Goal: Task Accomplishment & Management: Use online tool/utility

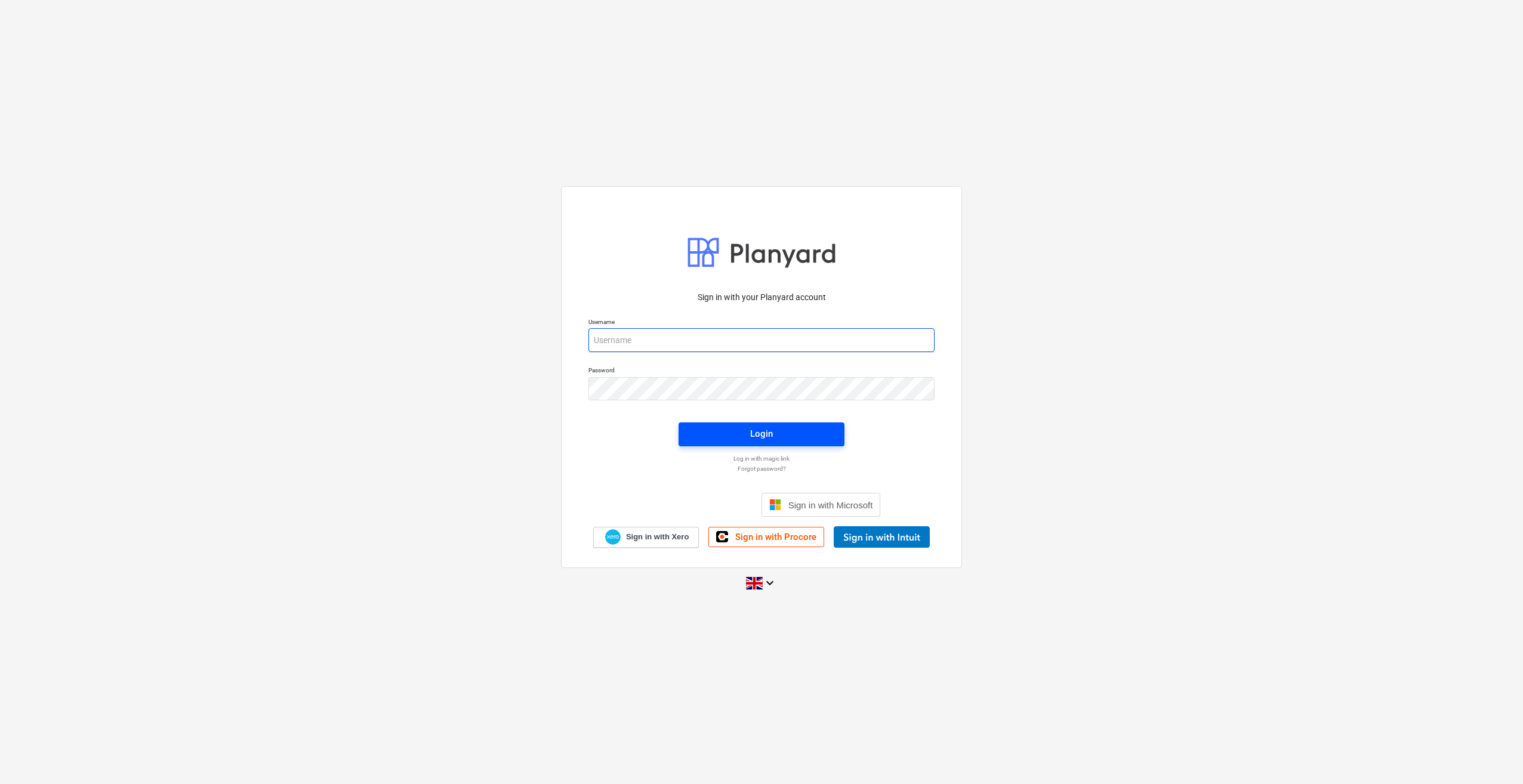
type input "[PERSON_NAME][EMAIL_ADDRESS][PERSON_NAME][DOMAIN_NAME]"
click at [727, 432] on span "Login" at bounding box center [761, 434] width 137 height 16
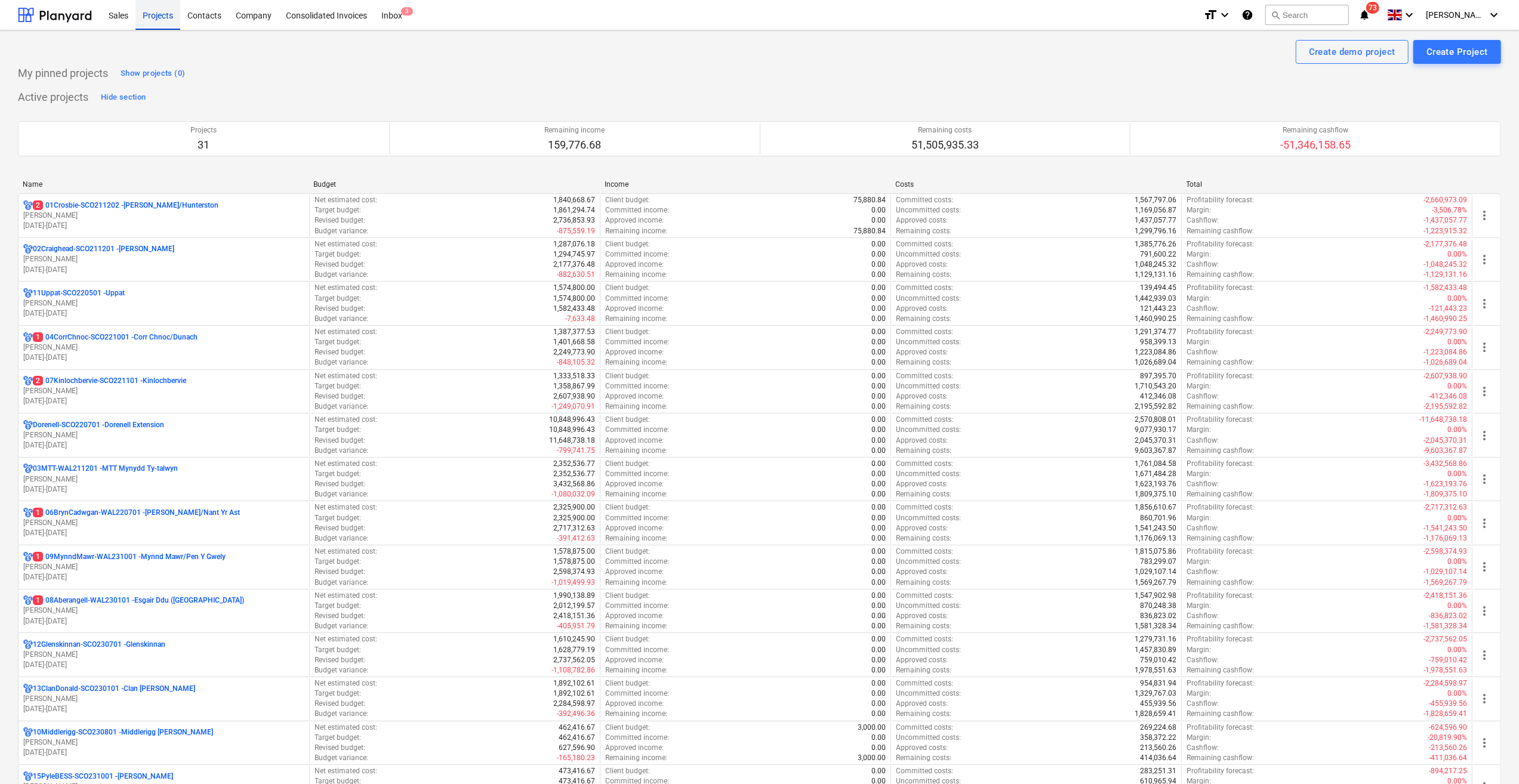
click at [154, 15] on div "Projects" at bounding box center [158, 15] width 45 height 30
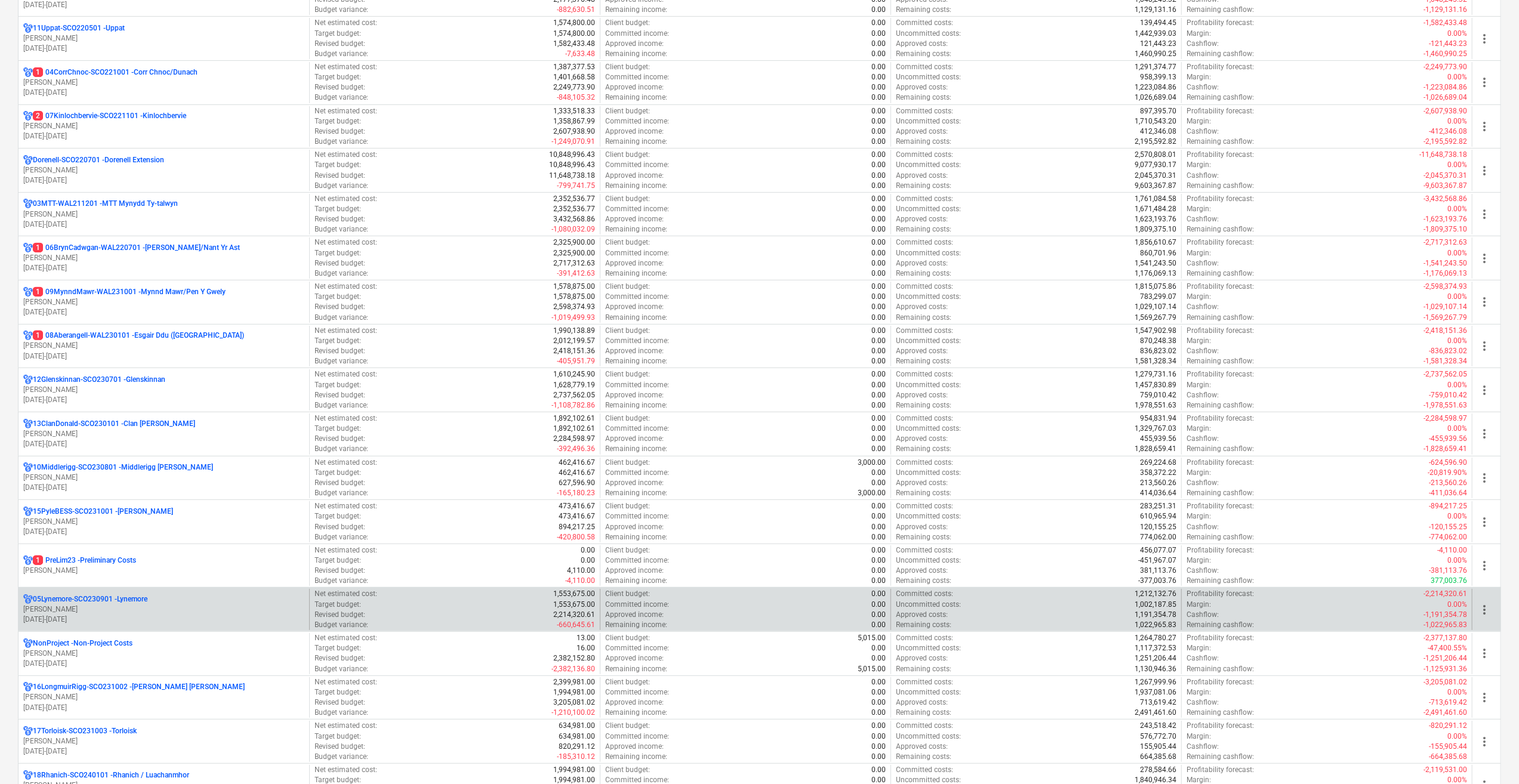
scroll to position [298, 0]
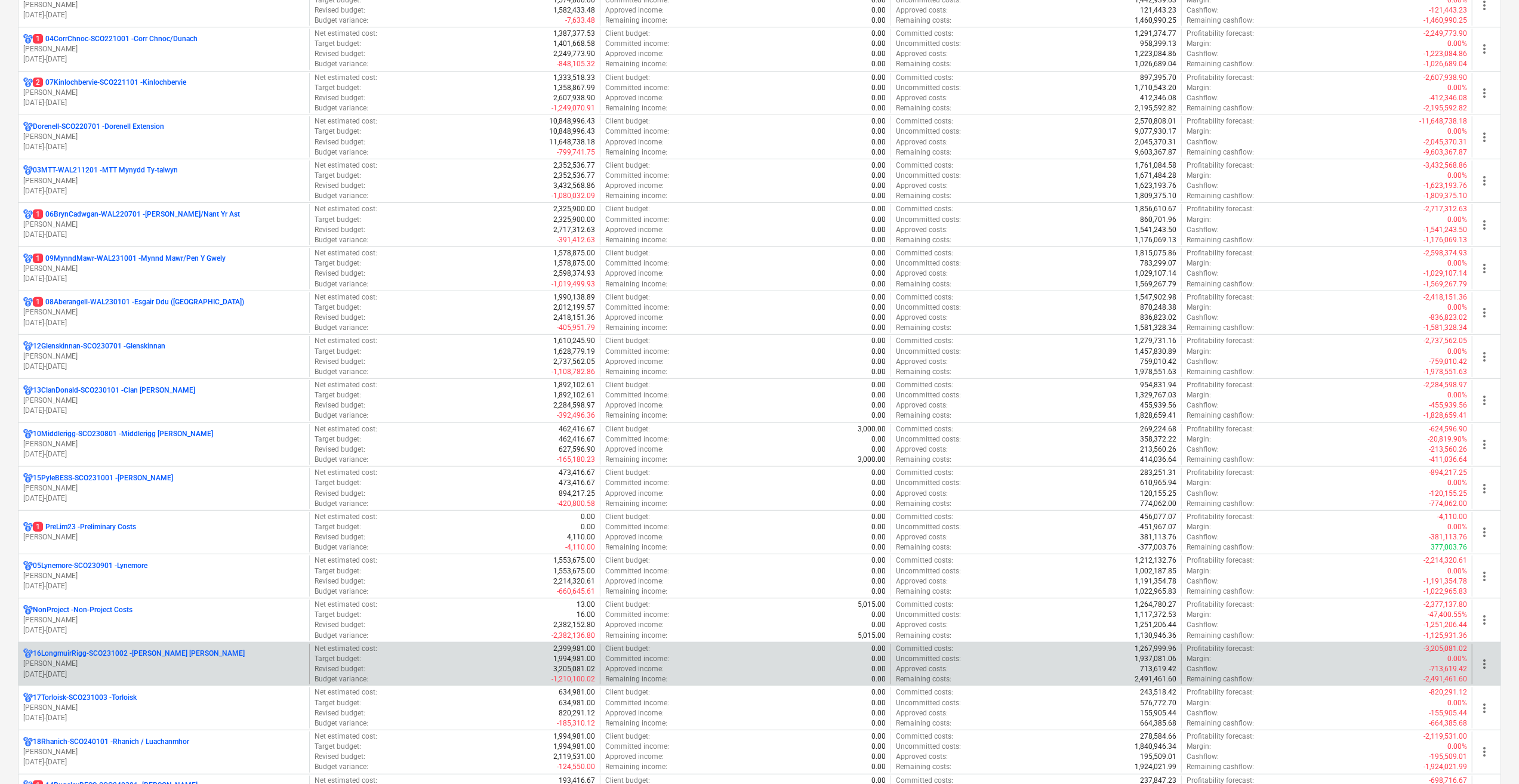
click at [164, 659] on p "[PERSON_NAME]" at bounding box center [164, 663] width 281 height 10
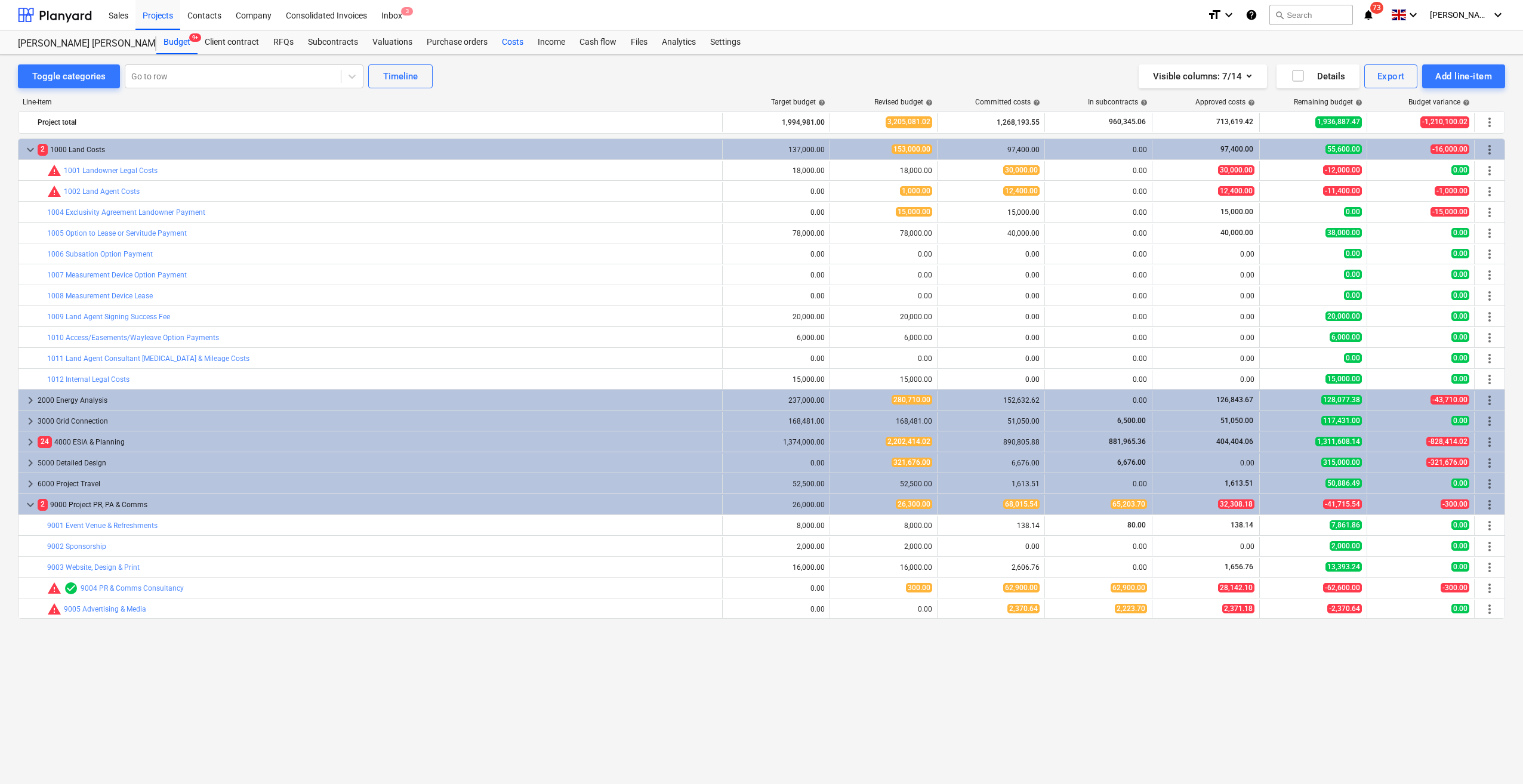
click at [514, 45] on div "Costs" at bounding box center [513, 42] width 36 height 24
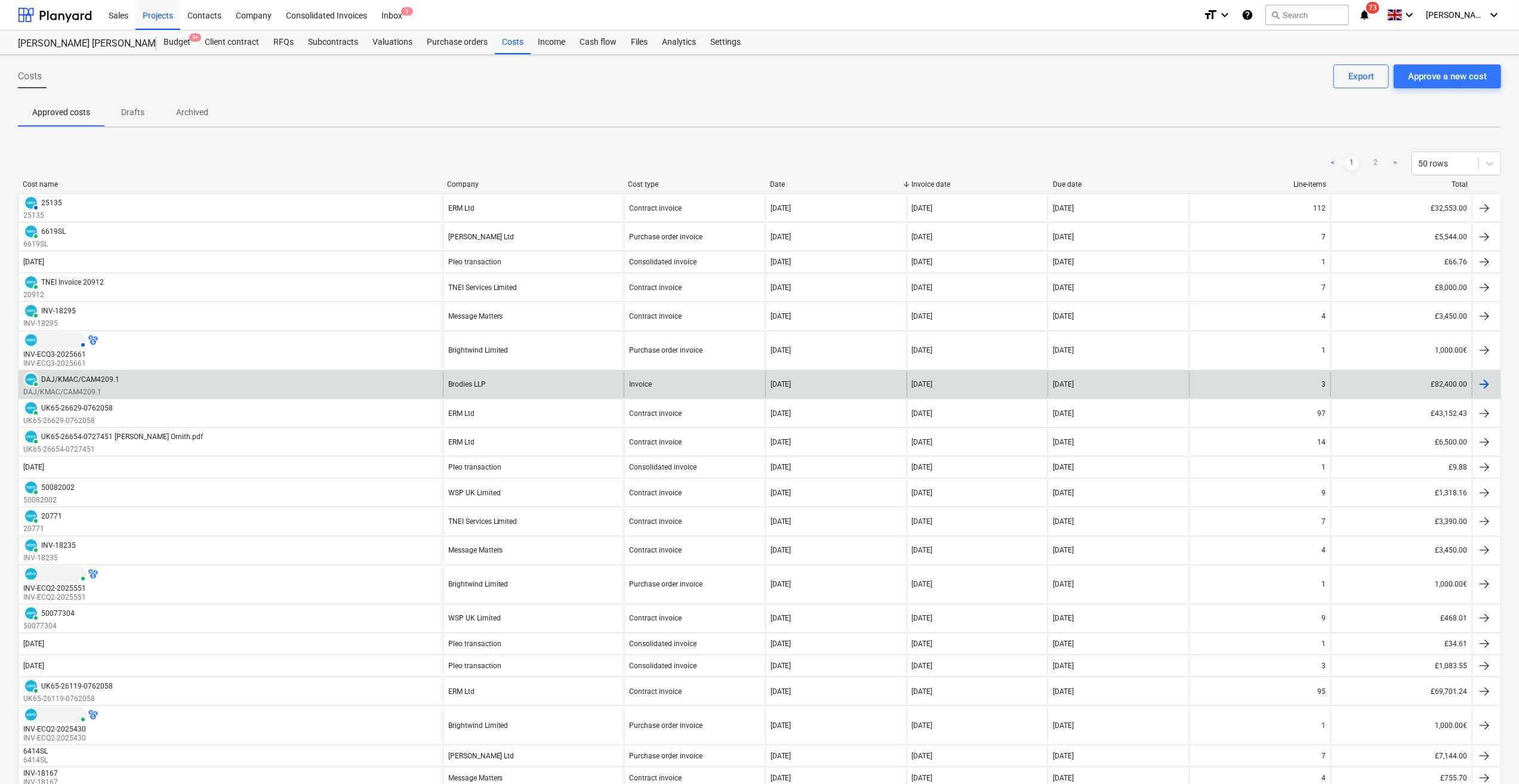
click at [144, 376] on div "PAID DAJ/KMAC/CAM4209.1 DAJ/KMAC/CAM4209.1" at bounding box center [230, 384] width 424 height 26
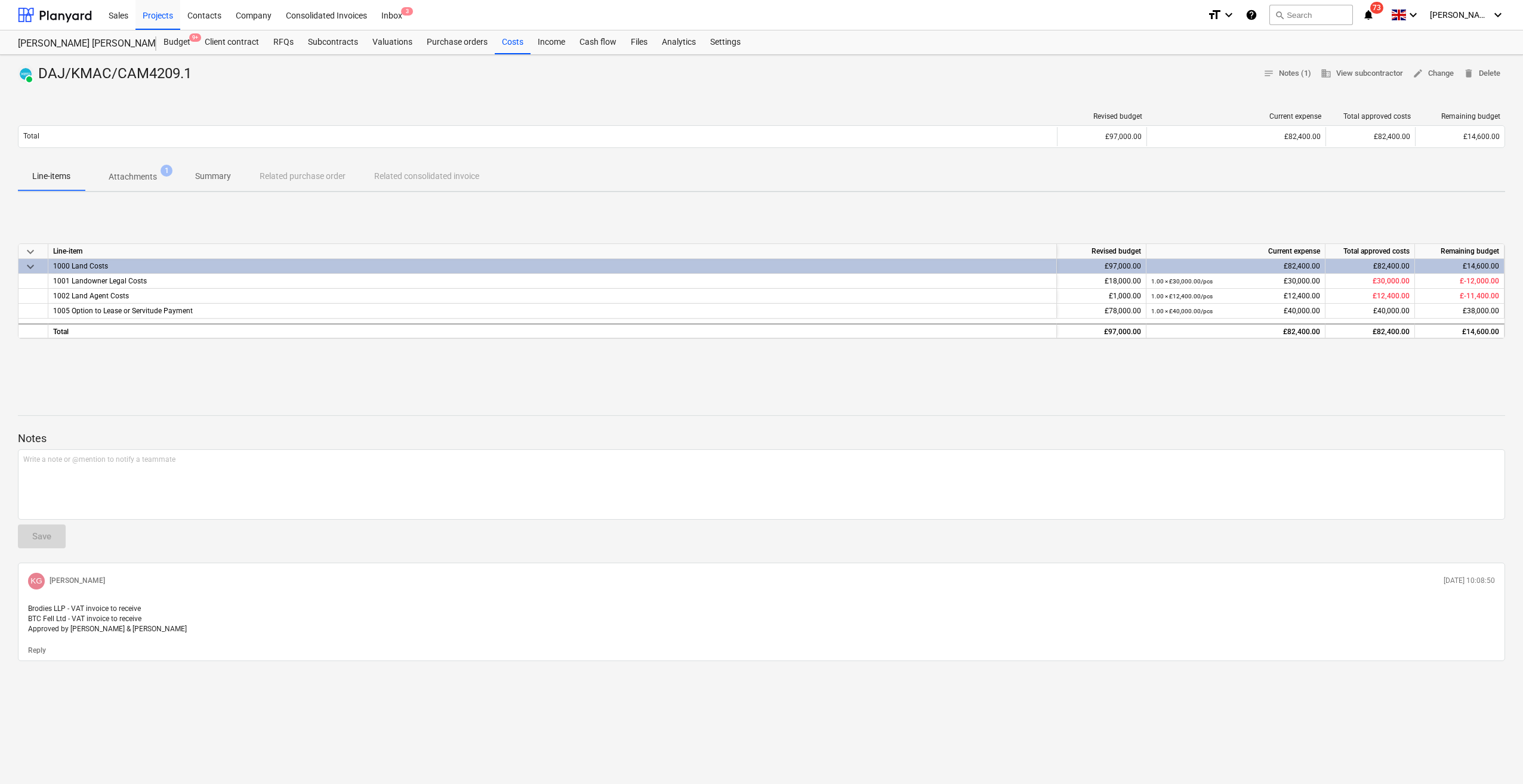
click at [140, 182] on p "Attachments" at bounding box center [133, 177] width 48 height 13
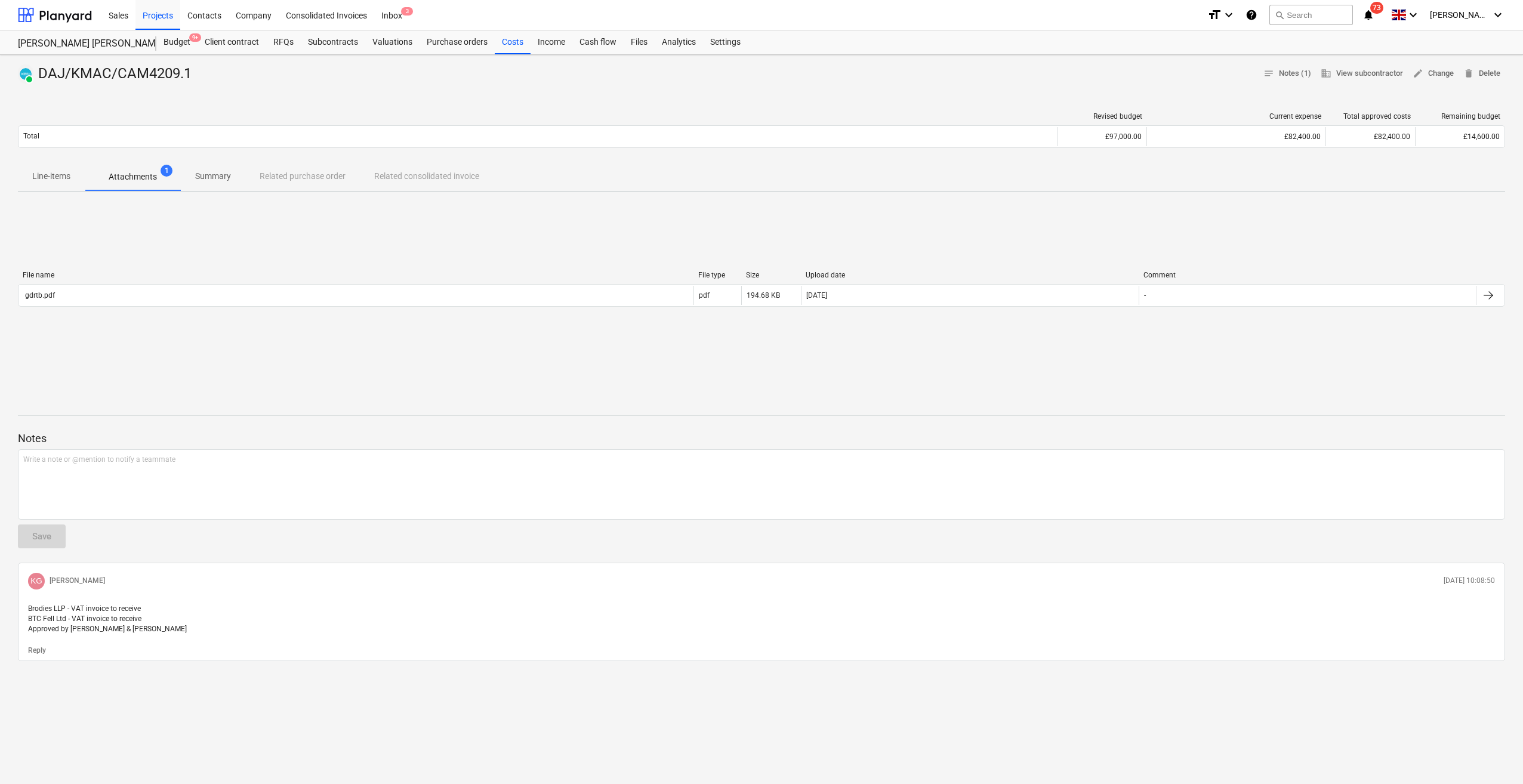
click at [53, 178] on p "Line-items" at bounding box center [51, 176] width 38 height 13
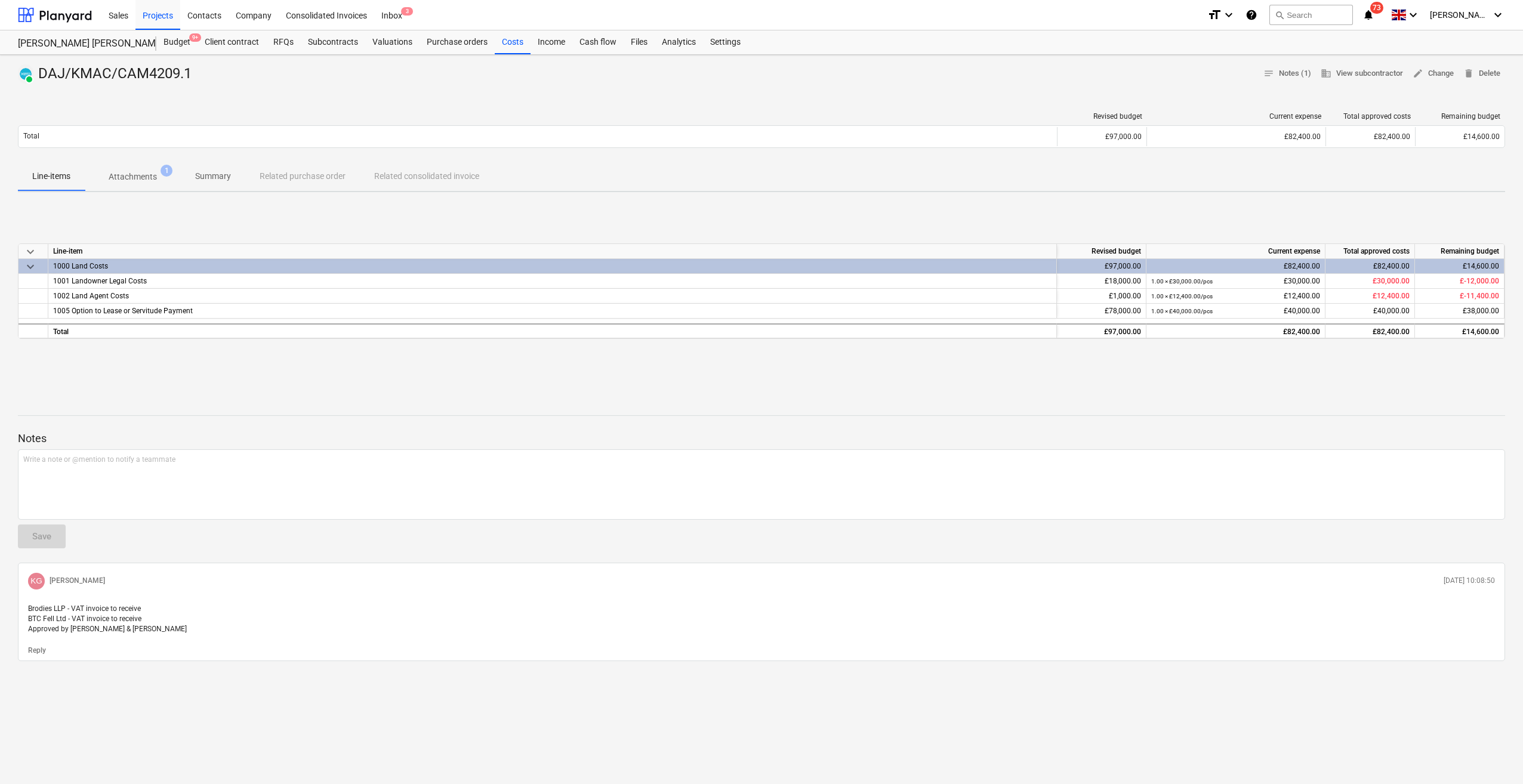
click at [157, 189] on button "Attachments 1" at bounding box center [133, 176] width 96 height 28
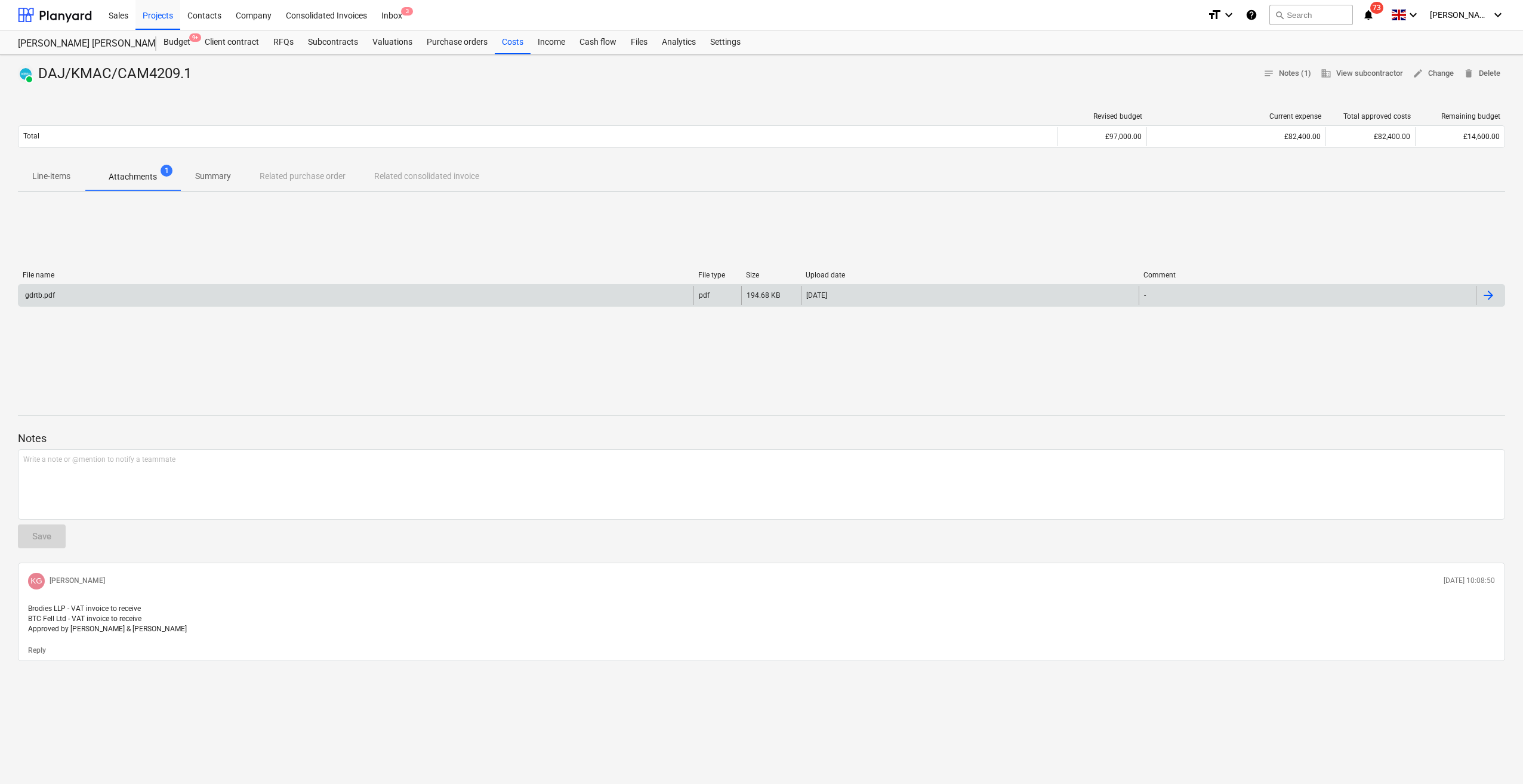
click at [163, 292] on div "gdrtb.pdf" at bounding box center [356, 295] width 675 height 19
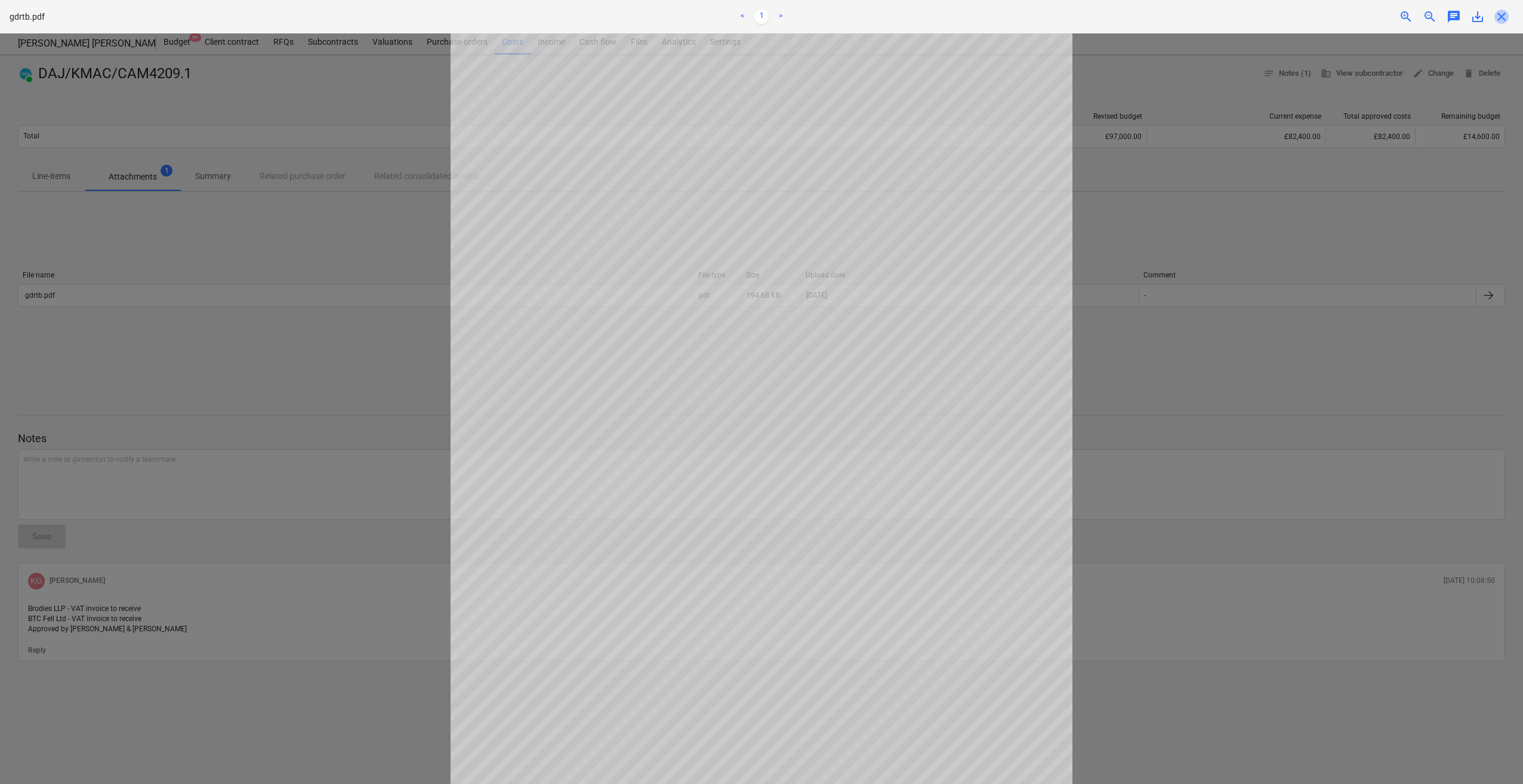
click at [1503, 18] on span "close" at bounding box center [1502, 16] width 15 height 15
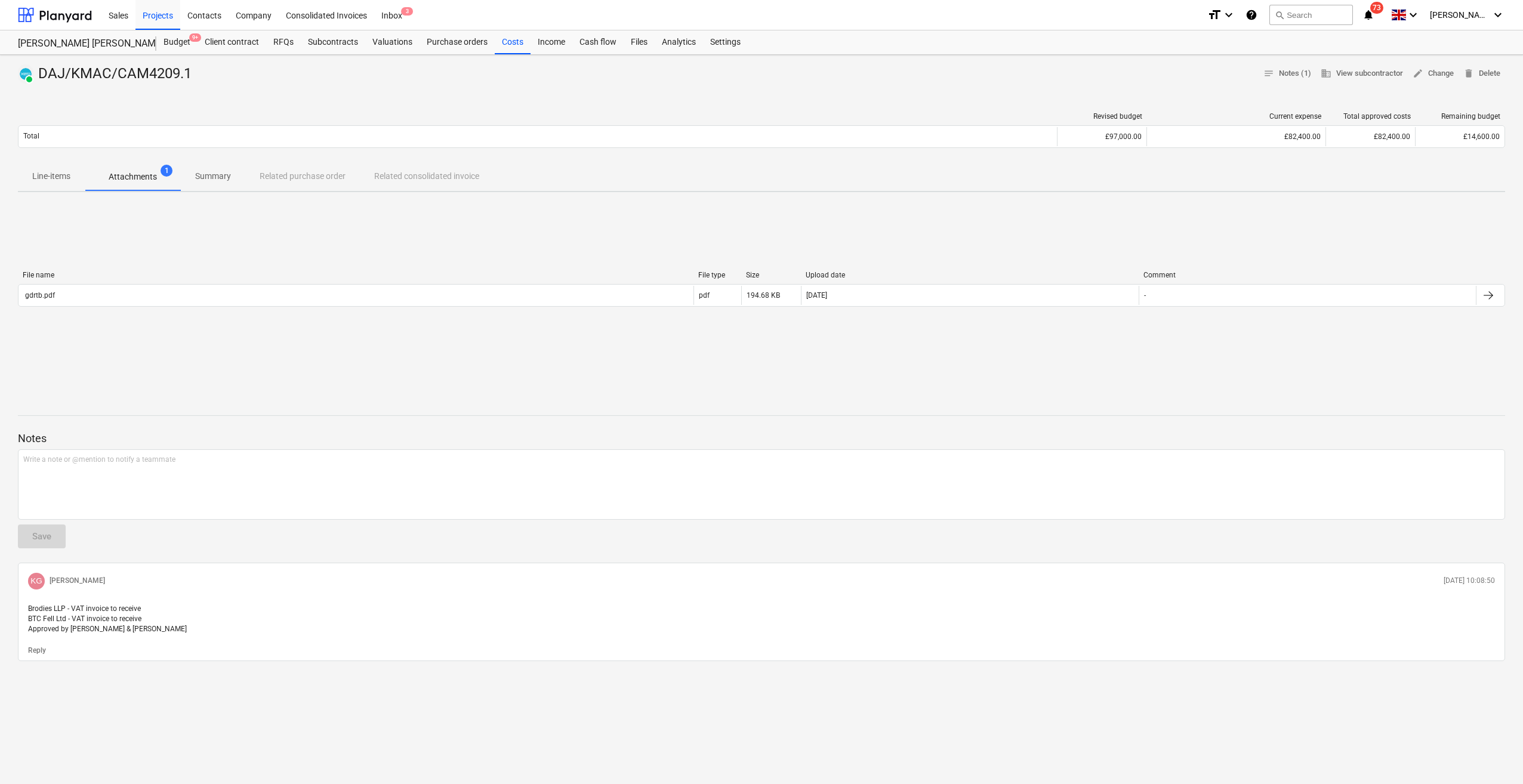
click at [48, 174] on p "Line-items" at bounding box center [51, 176] width 38 height 13
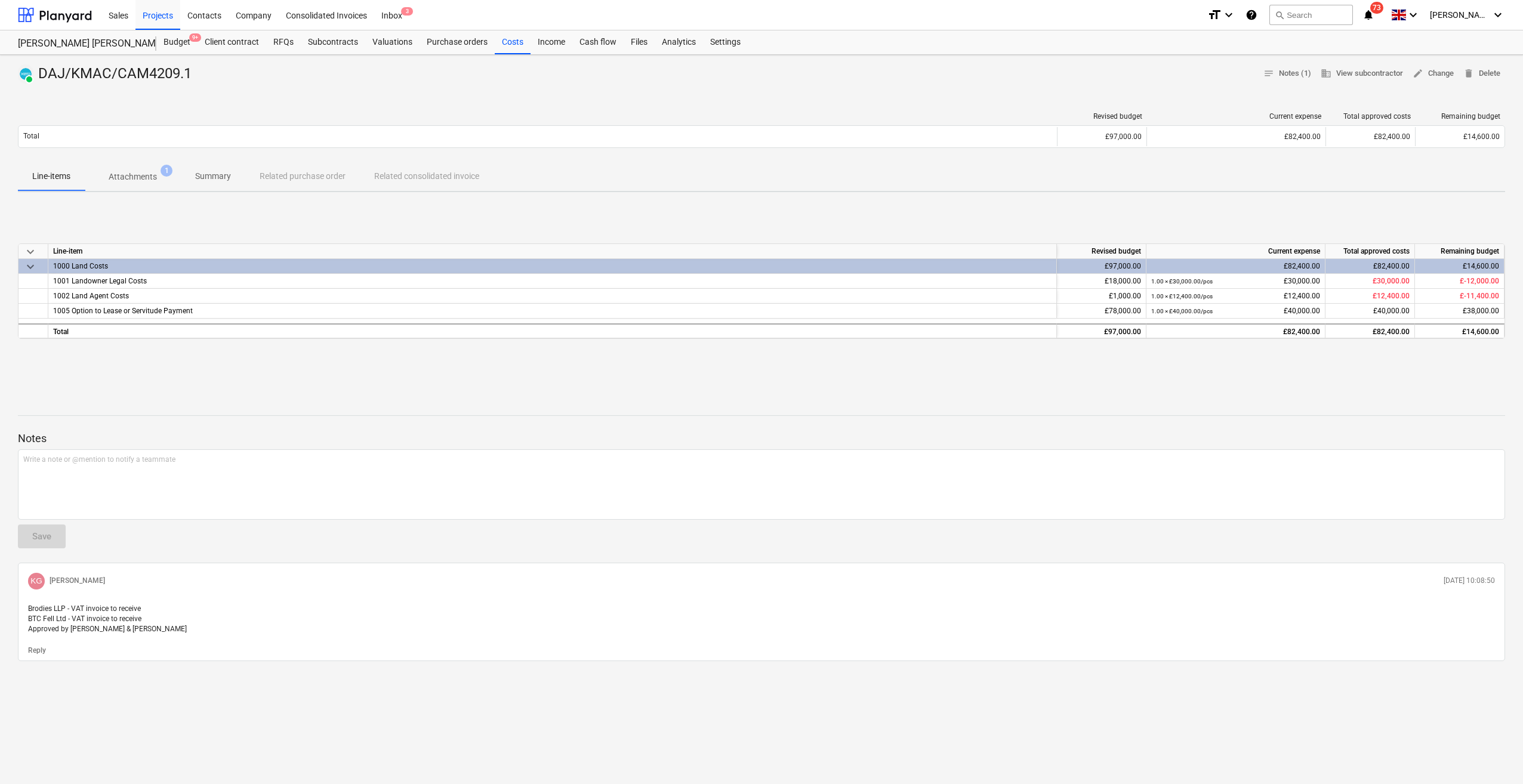
click at [123, 176] on p "Attachments" at bounding box center [133, 177] width 48 height 13
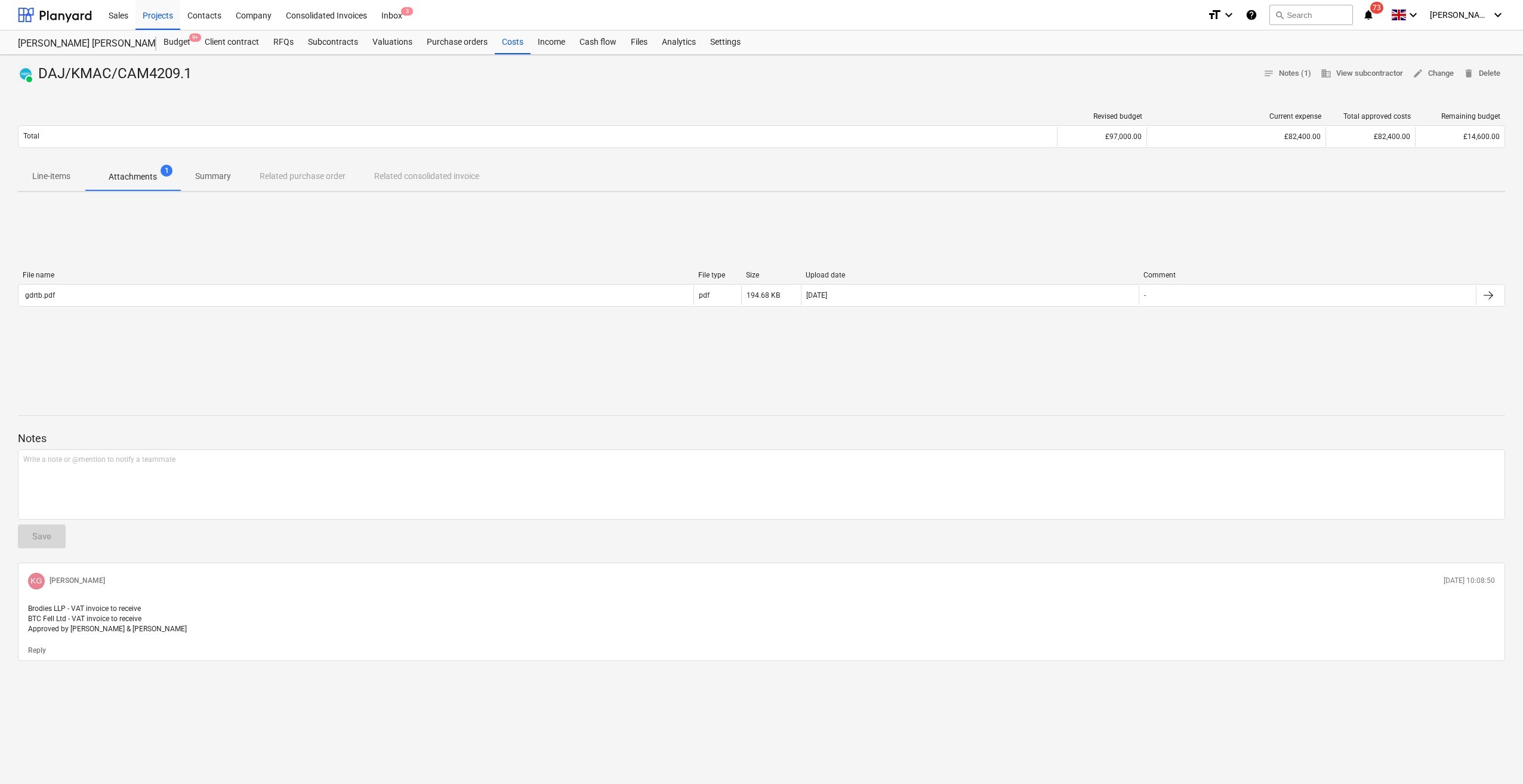
click at [54, 173] on p "Line-items" at bounding box center [51, 176] width 38 height 13
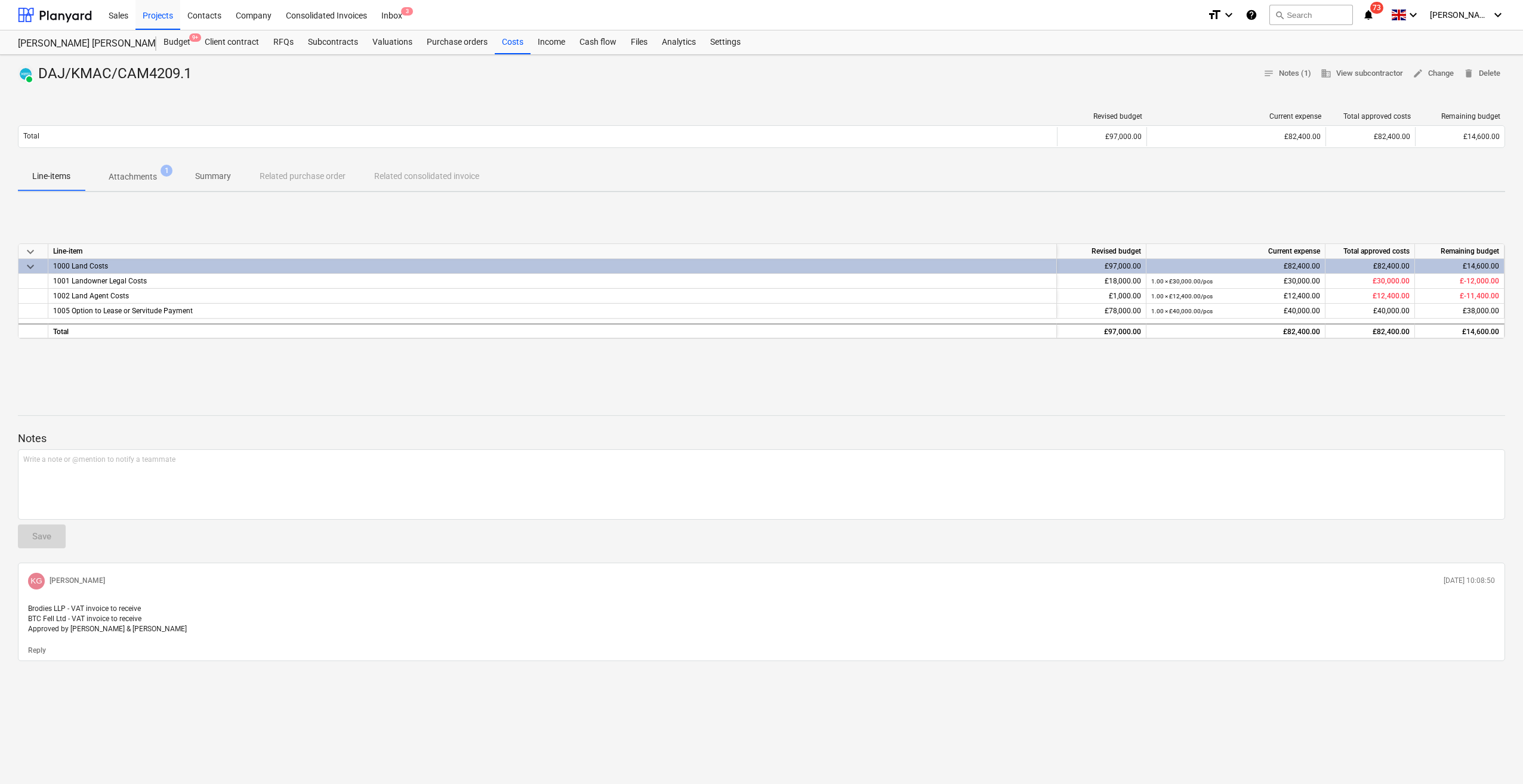
click at [150, 171] on p "Attachments" at bounding box center [133, 177] width 48 height 13
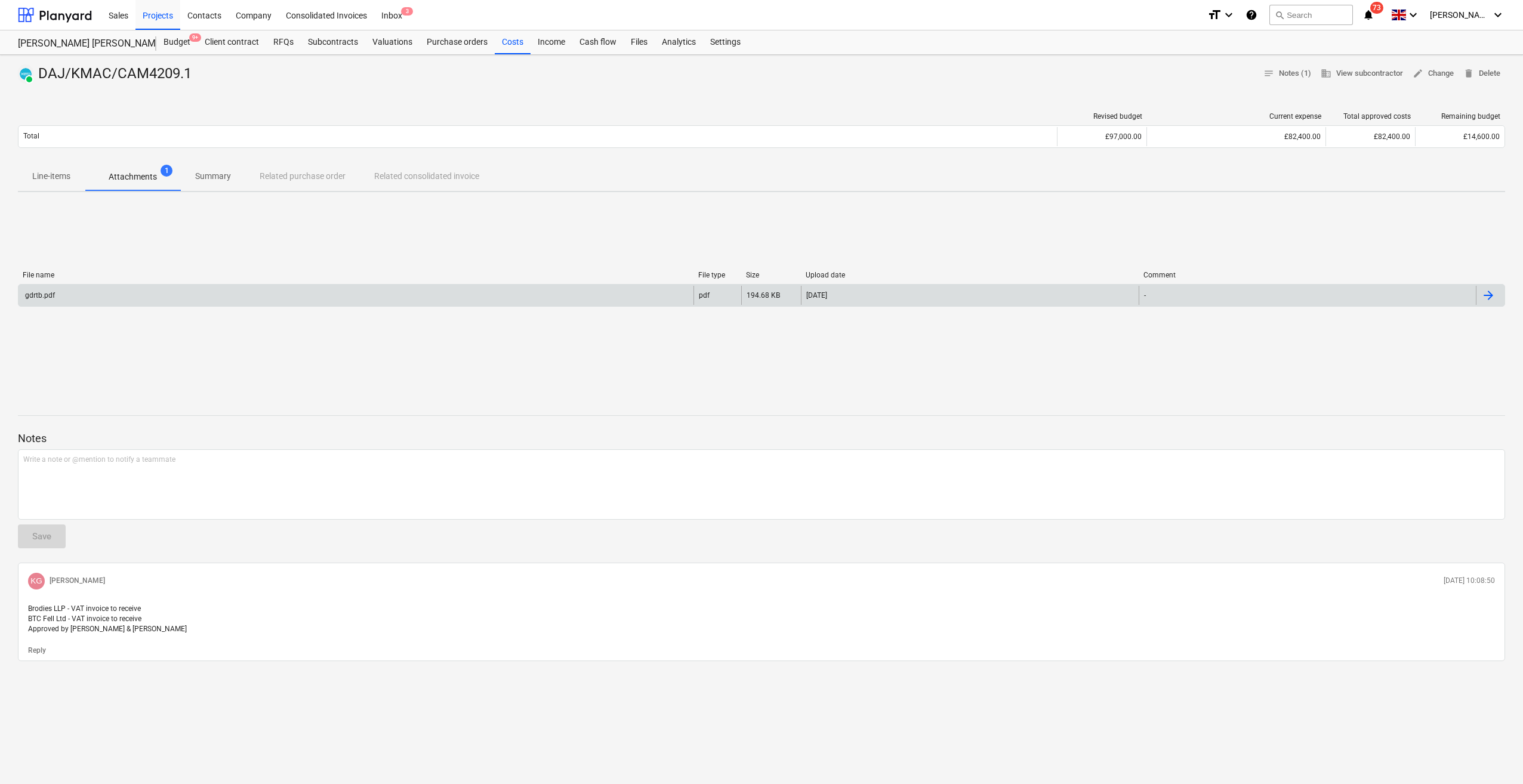
click at [167, 286] on div "gdrtb.pdf" at bounding box center [356, 295] width 675 height 19
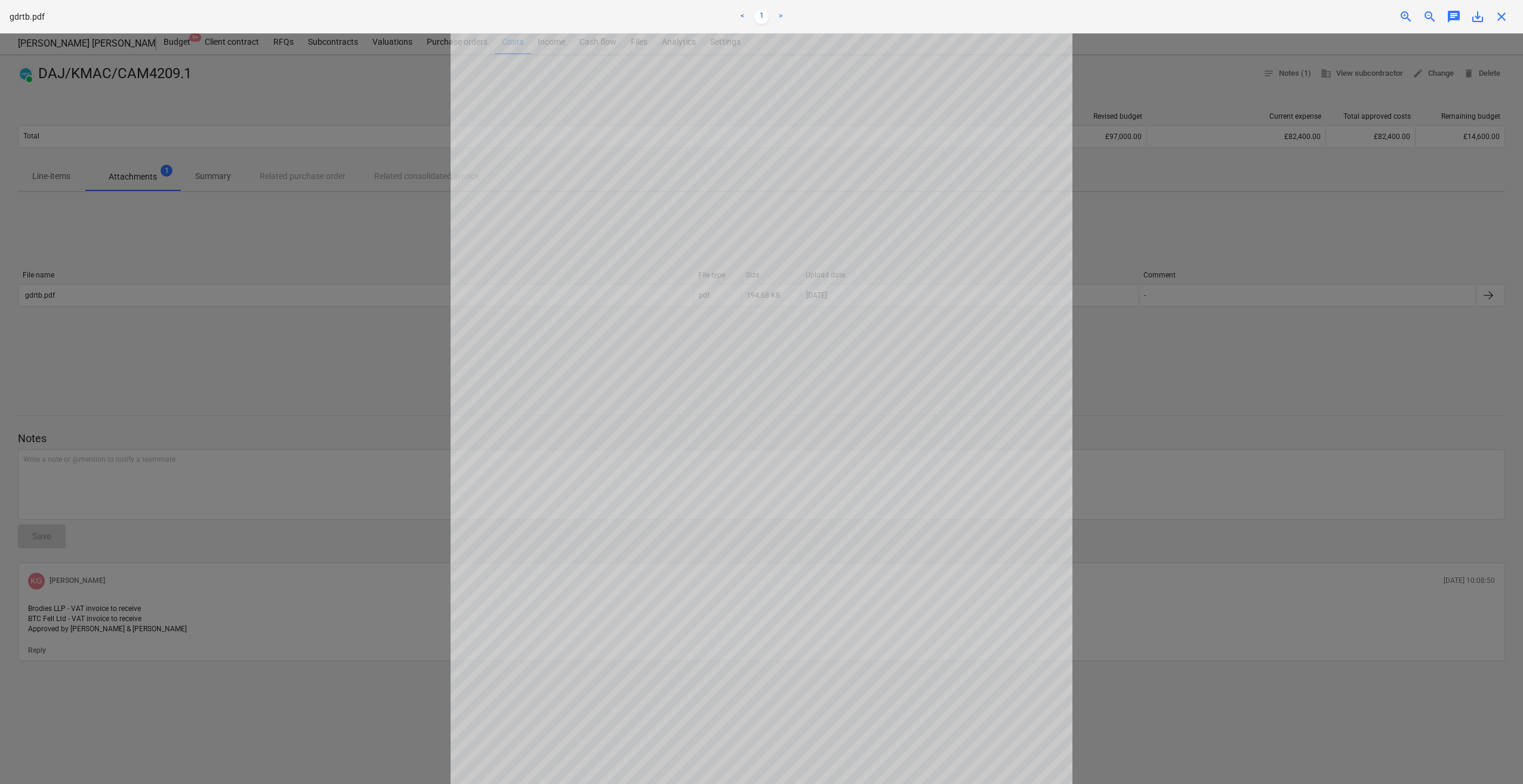
click at [1506, 23] on span "close" at bounding box center [1502, 16] width 15 height 15
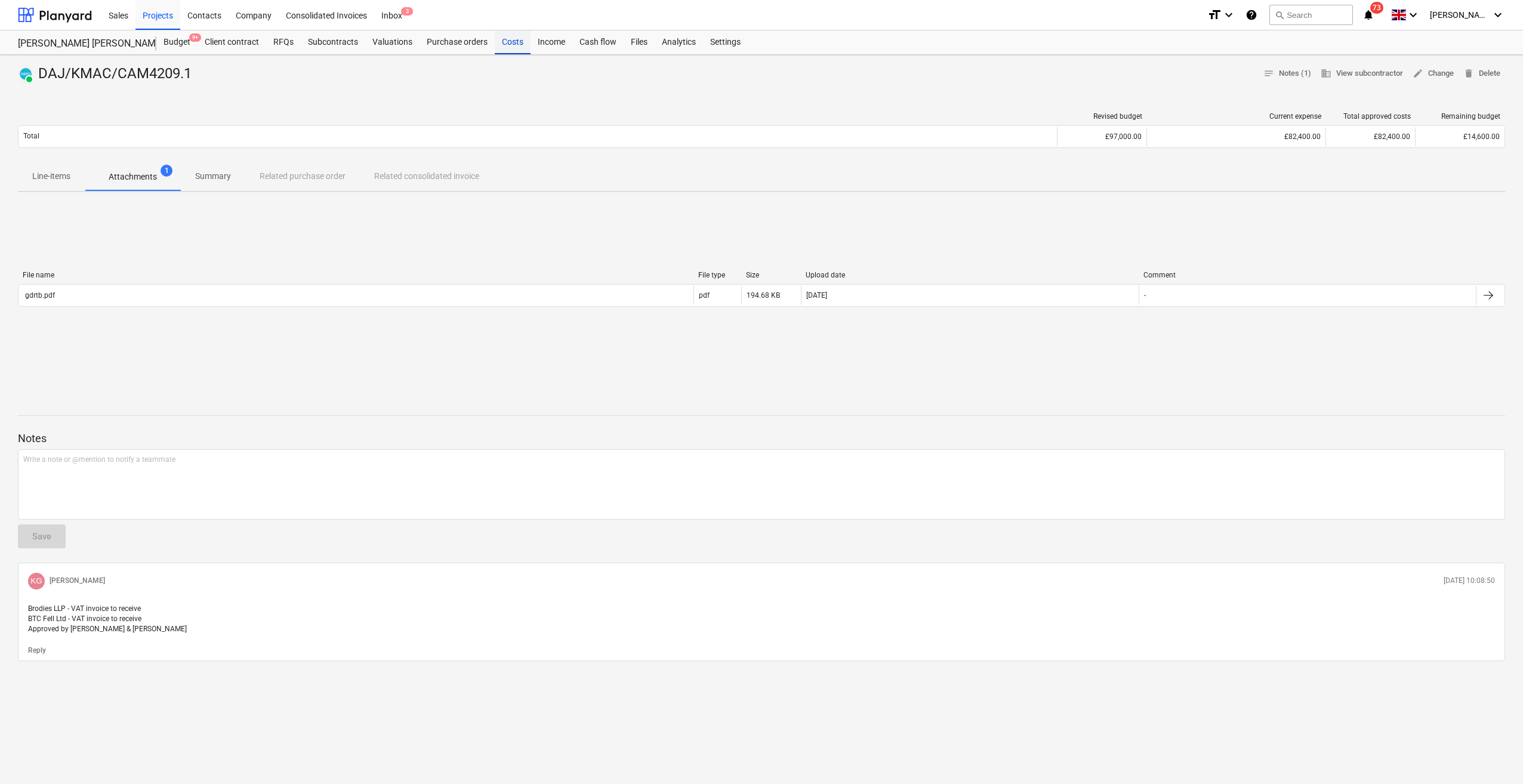
click at [510, 43] on div "Costs" at bounding box center [513, 42] width 36 height 24
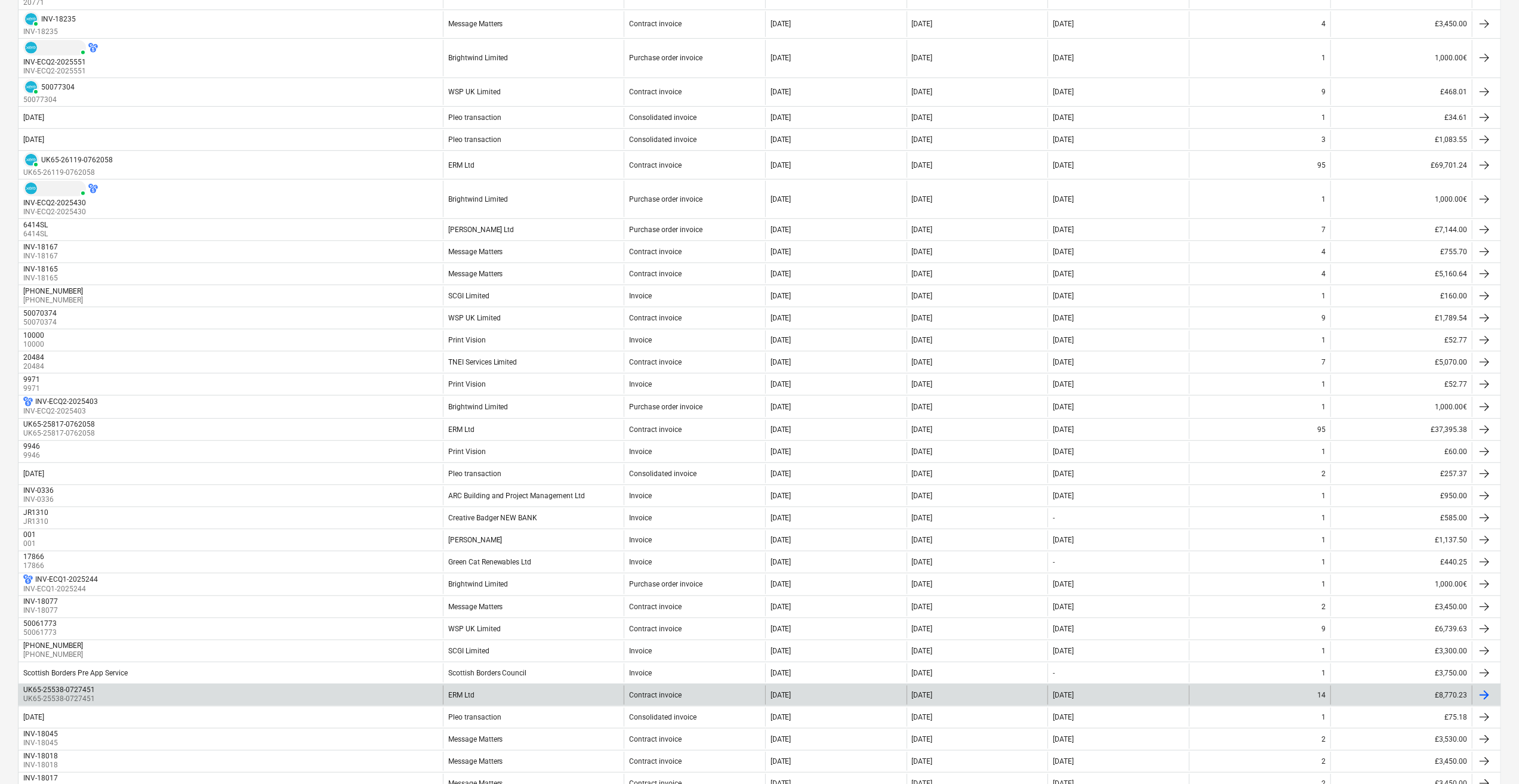
scroll to position [705, 0]
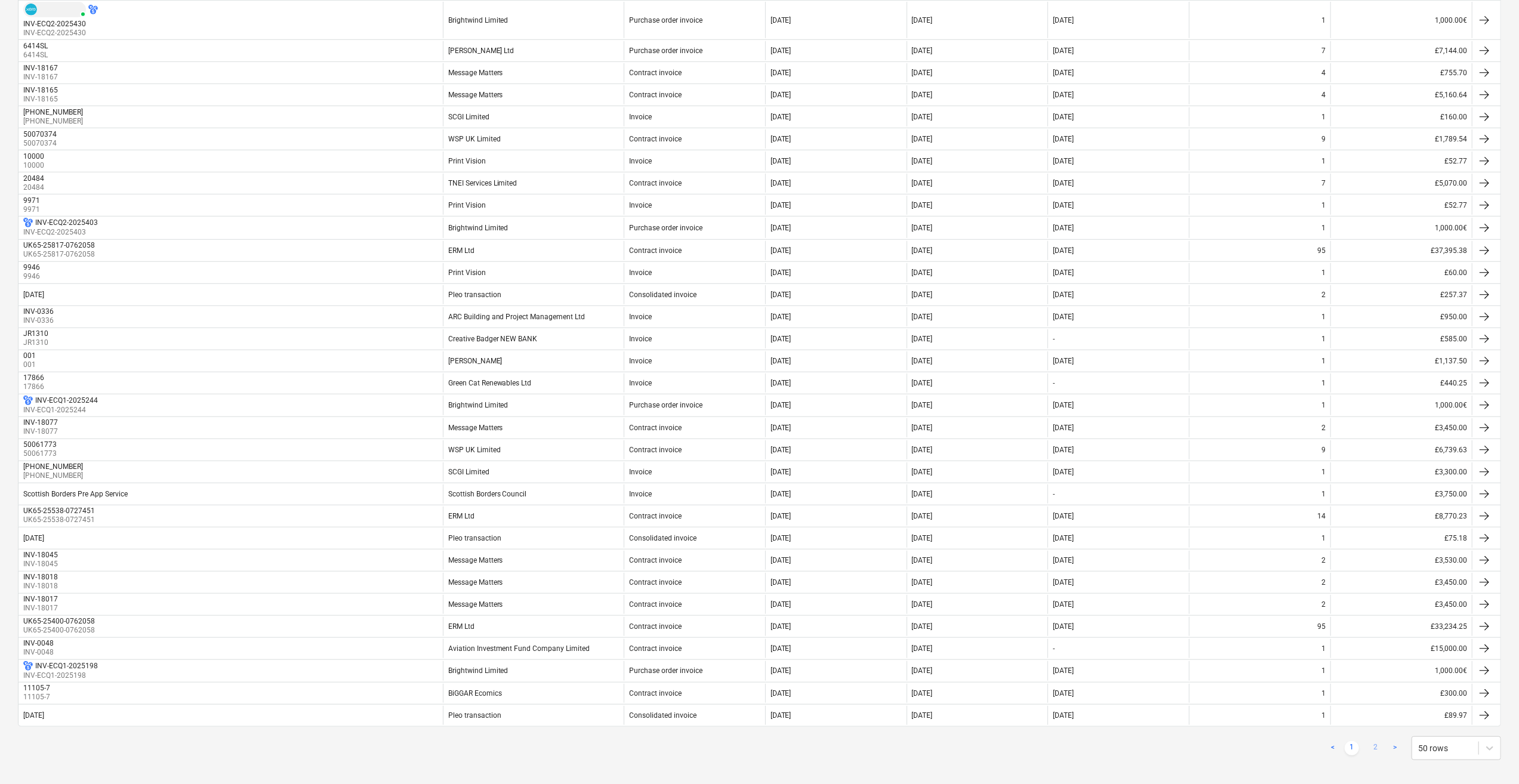
click at [1373, 741] on link "2" at bounding box center [1376, 748] width 15 height 15
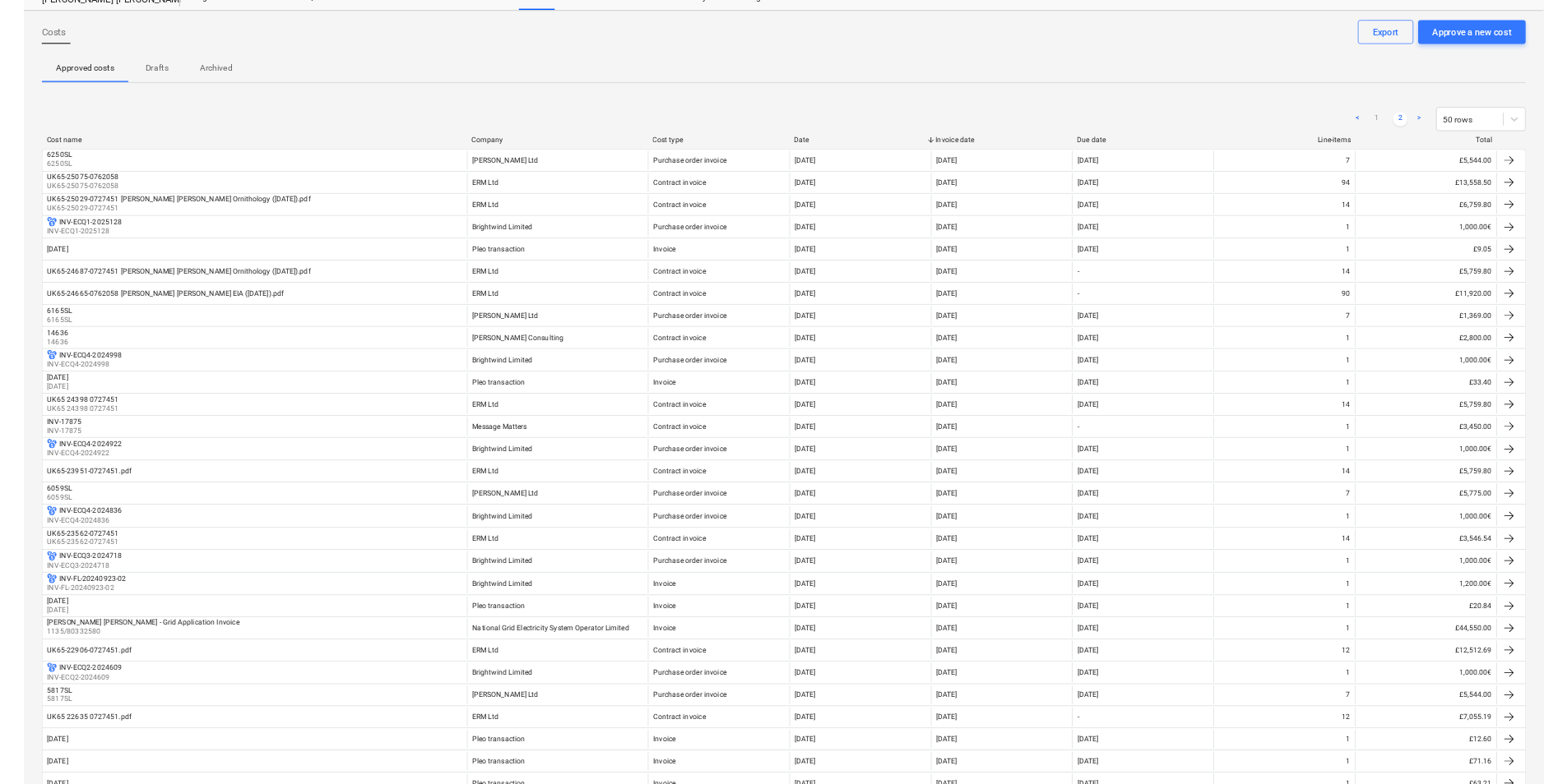
scroll to position [0, 0]
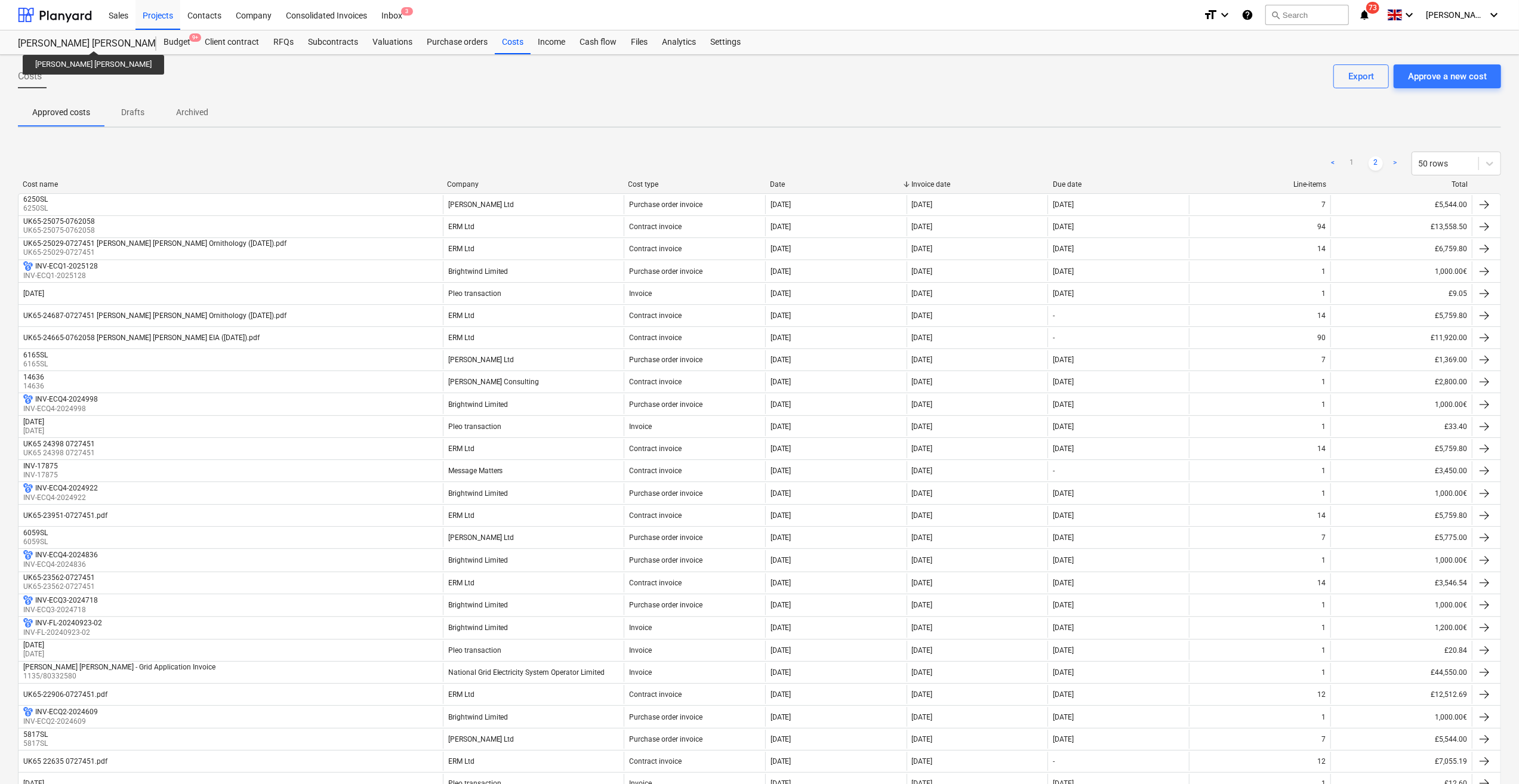
click at [60, 40] on div "[PERSON_NAME] [PERSON_NAME]" at bounding box center [80, 44] width 124 height 13
